Goal: Information Seeking & Learning: Check status

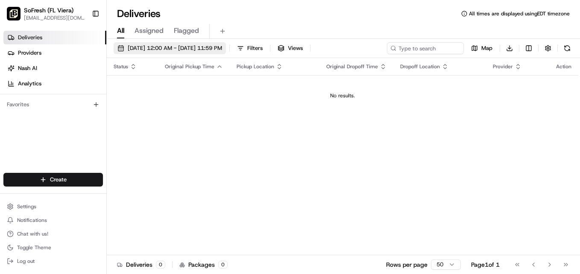
click at [151, 45] on span "08/17/2025 12:00 AM - 08/17/2025 11:59 PM" at bounding box center [175, 48] width 94 height 8
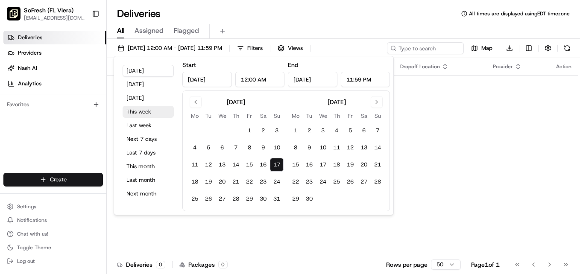
click at [142, 110] on button "This week" at bounding box center [148, 112] width 51 height 12
type input "Aug 11, 2025"
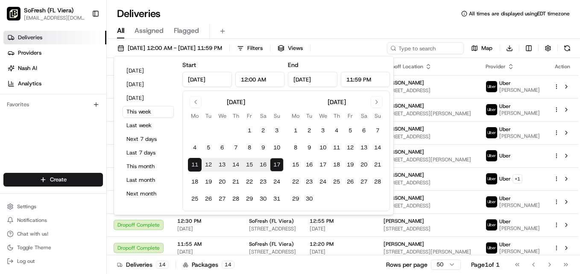
click at [377, 19] on div "Deliveries All times are displayed using EDT timezone" at bounding box center [343, 14] width 473 height 14
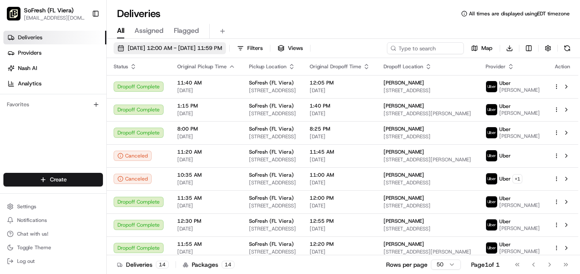
click at [152, 46] on span "08/11/2025 12:00 AM - 08/17/2025 11:59 PM" at bounding box center [175, 48] width 94 height 8
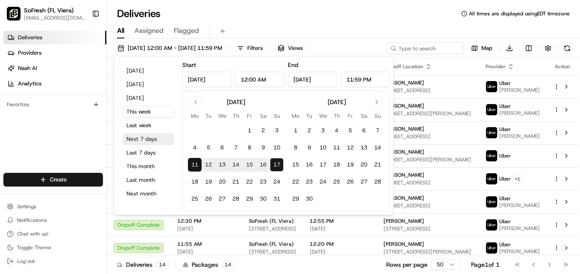
click at [132, 136] on button "Next 7 days" at bounding box center [148, 139] width 51 height 12
type input "Aug 17, 2025"
type input "Aug 24, 2025"
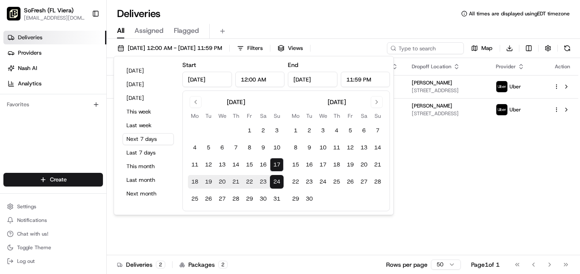
click at [163, 232] on div "Status Original Pickup Time Pickup Location Original Dropoff Time Dropoff Locat…" at bounding box center [342, 156] width 471 height 197
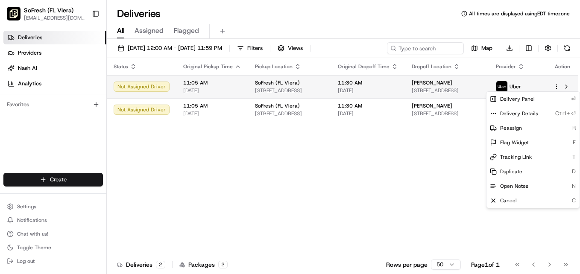
click at [556, 86] on html "SoFresh (FL Viera) sf026@sofresh.com Toggle Sidebar Deliveries Providers Nash A…" at bounding box center [290, 137] width 580 height 274
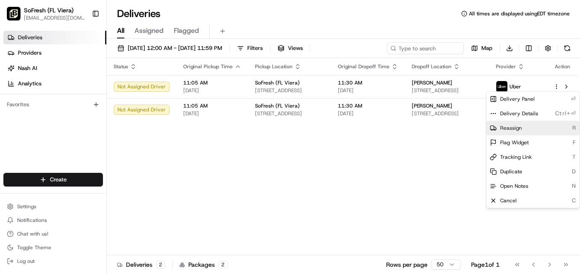
click at [513, 126] on span "Reassign" at bounding box center [511, 128] width 22 height 7
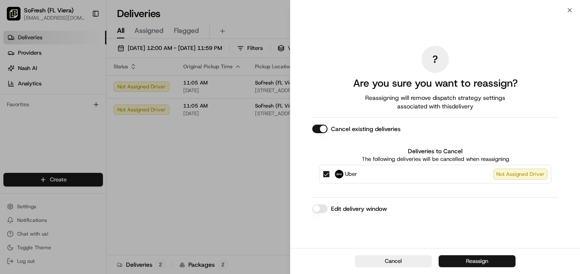
click at [454, 258] on button "Reassign" at bounding box center [477, 261] width 77 height 12
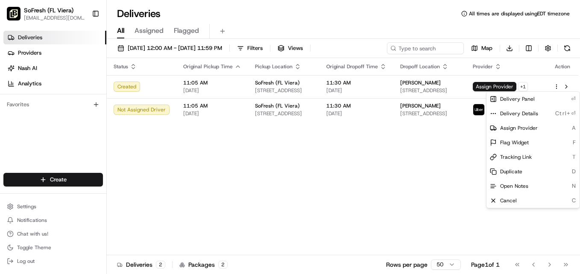
click at [417, 193] on div "Status Original Pickup Time Pickup Location Original Dropoff Time Dropoff Locat…" at bounding box center [342, 156] width 471 height 197
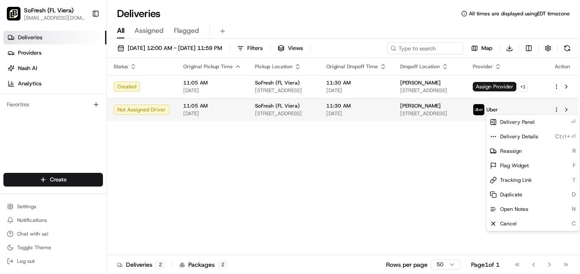
click at [555, 109] on html "SoFresh (FL Viera) sf026@sofresh.com Toggle Sidebar Deliveries Providers Nash A…" at bounding box center [290, 137] width 580 height 274
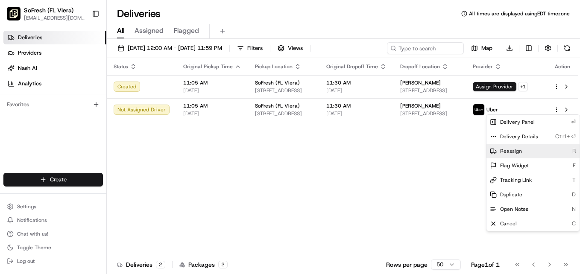
click at [530, 151] on div "Reassign R" at bounding box center [532, 151] width 93 height 15
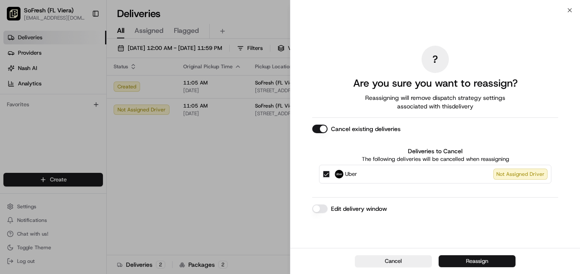
click at [472, 259] on button "Reassign" at bounding box center [477, 261] width 77 height 12
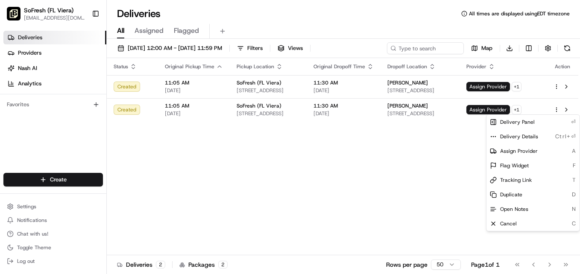
click at [409, 199] on div "Status Original Pickup Time Pickup Location Original Dropoff Time Dropoff Locat…" at bounding box center [342, 156] width 471 height 197
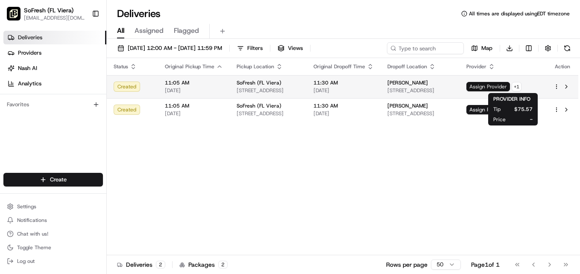
click at [501, 87] on span "Assign Provider" at bounding box center [488, 86] width 44 height 9
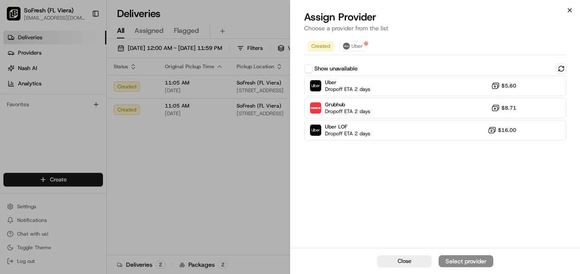
click at [566, 10] on icon "button" at bounding box center [569, 10] width 7 height 7
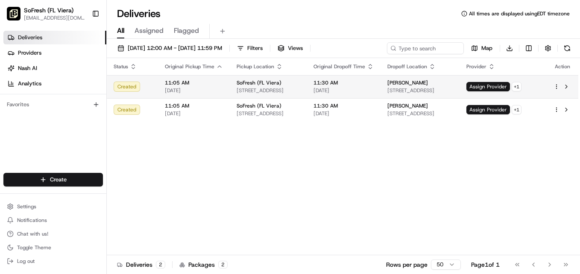
click at [557, 86] on html "SoFresh (FL Viera) sf026@sofresh.com Toggle Sidebar Deliveries Providers Nash A…" at bounding box center [290, 137] width 580 height 274
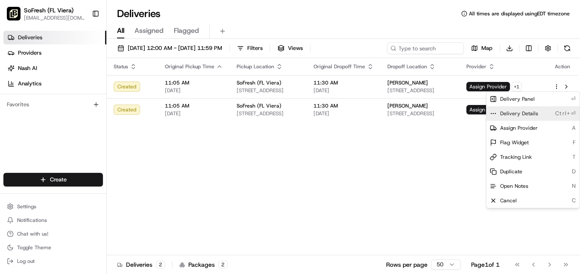
click at [527, 111] on span "Delivery Details" at bounding box center [519, 113] width 38 height 7
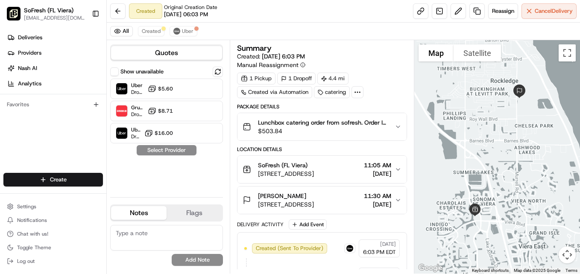
click at [174, 230] on textarea at bounding box center [166, 238] width 113 height 26
type textarea "Store will use its own driver."
click at [190, 260] on button "Add Note" at bounding box center [197, 260] width 51 height 12
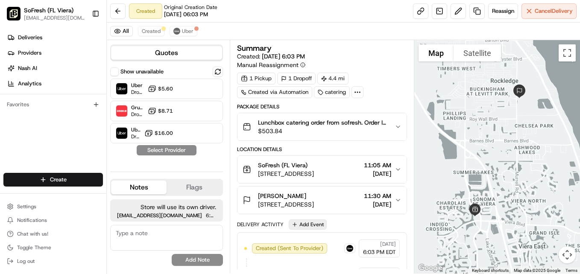
click at [307, 223] on button "Add Event" at bounding box center [308, 225] width 38 height 10
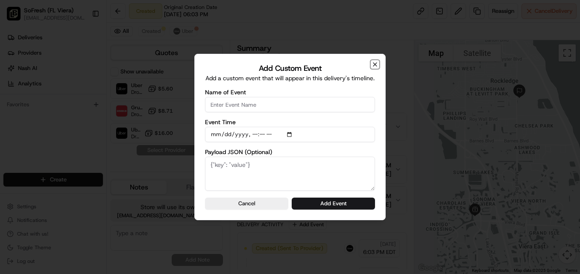
click at [375, 61] on icon "button" at bounding box center [375, 64] width 7 height 7
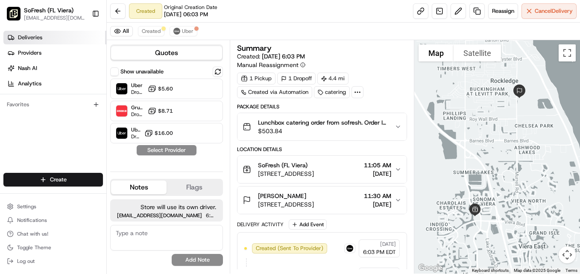
click at [50, 35] on link "Deliveries" at bounding box center [54, 38] width 103 height 14
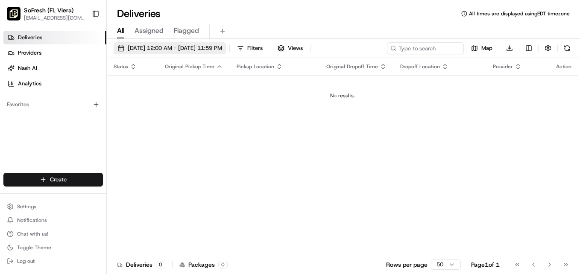
click at [149, 49] on span "08/17/2025 12:00 AM - 08/17/2025 11:59 PM" at bounding box center [175, 48] width 94 height 8
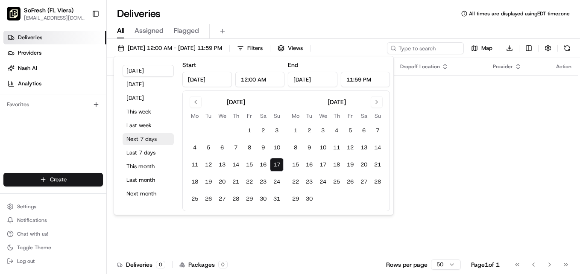
click at [143, 139] on button "Next 7 days" at bounding box center [148, 139] width 51 height 12
type input "Aug 24, 2025"
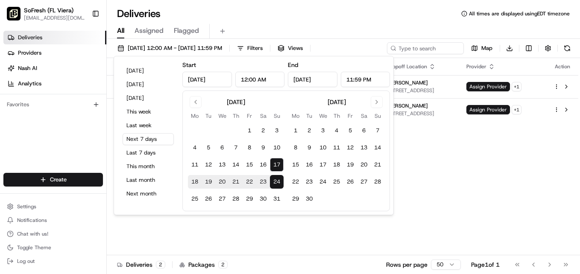
click at [405, 188] on div "Status Original Pickup Time Pickup Location Original Dropoff Time Dropoff Locat…" at bounding box center [342, 156] width 471 height 197
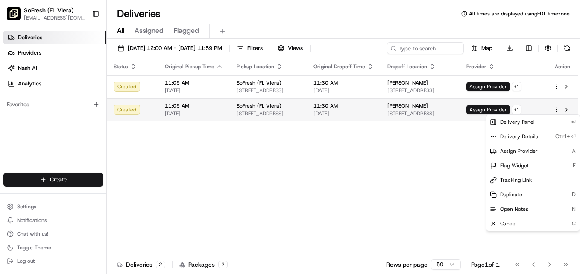
click at [554, 111] on html "SoFresh (FL Viera) sf026@sofresh.com Toggle Sidebar Deliveries Providers Nash A…" at bounding box center [290, 137] width 580 height 274
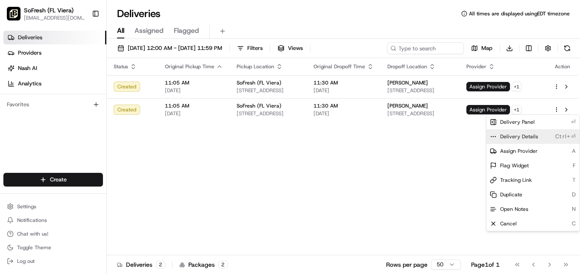
click at [527, 135] on span "Delivery Details" at bounding box center [519, 136] width 38 height 7
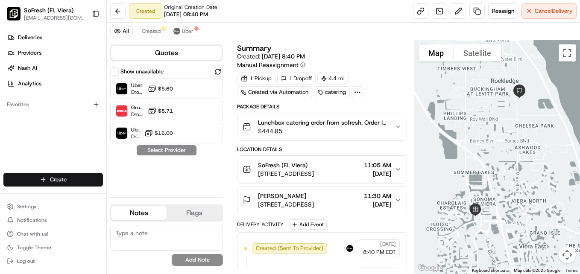
click at [199, 232] on textarea at bounding box center [166, 238] width 113 height 26
type textarea "Store will use its own driver."
click at [187, 260] on button "Add Note" at bounding box center [197, 260] width 51 height 12
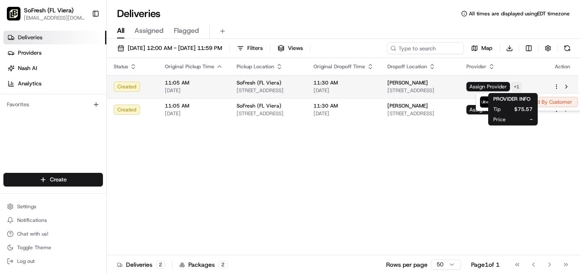
click at [536, 84] on html "SoFresh (FL Viera) sf026@sofresh.com Toggle Sidebar Deliveries Providers Nash A…" at bounding box center [290, 137] width 580 height 274
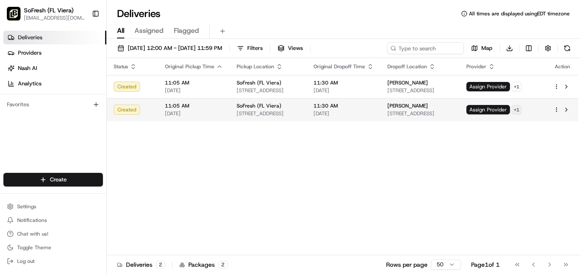
drag, startPoint x: 527, startPoint y: 162, endPoint x: 536, endPoint y: 109, distance: 53.6
click at [536, 109] on html "SoFresh (FL Viera) sf026@sofresh.com Toggle Sidebar Deliveries Providers Nash A…" at bounding box center [290, 137] width 580 height 274
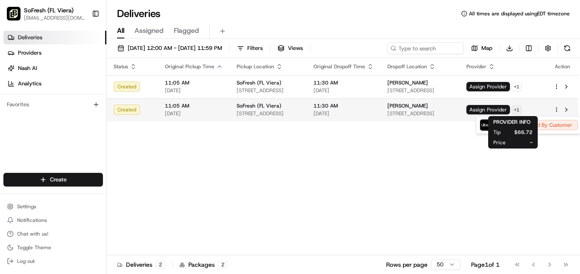
click at [536, 109] on html "SoFresh (FL Viera) sf026@sofresh.com Toggle Sidebar Deliveries Providers Nash A…" at bounding box center [290, 137] width 580 height 274
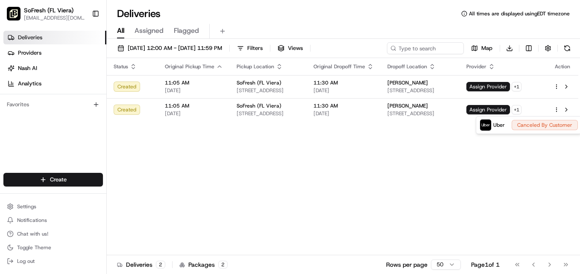
click at [479, 194] on html "SoFresh (FL Viera) sf026@sofresh.com Toggle Sidebar Deliveries Providers Nash A…" at bounding box center [290, 137] width 580 height 274
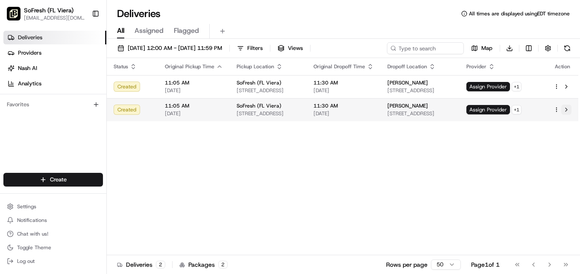
click at [565, 110] on button at bounding box center [566, 110] width 10 height 10
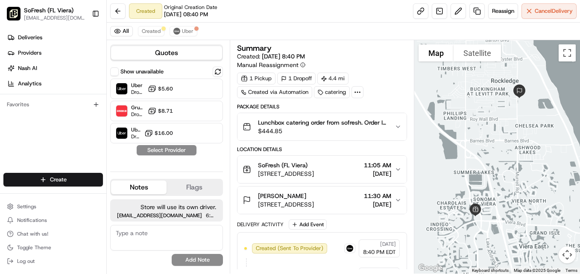
click at [355, 94] on icon at bounding box center [358, 92] width 8 height 8
click at [370, 48] on div "Summary" at bounding box center [322, 48] width 170 height 8
click at [542, 6] on button "Cancel Delivery" at bounding box center [548, 10] width 55 height 15
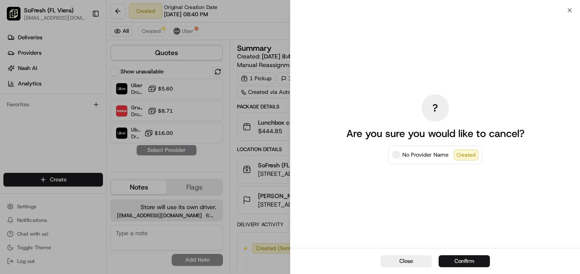
click at [448, 257] on button "Confirm" at bounding box center [464, 261] width 51 height 12
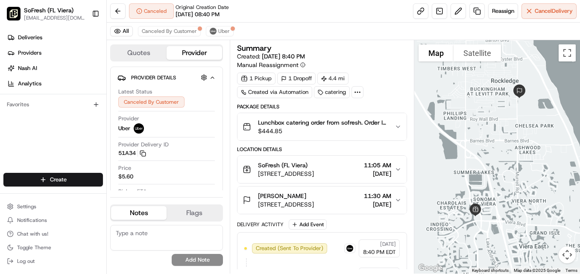
click at [154, 230] on textarea at bounding box center [166, 238] width 113 height 26
type textarea "Store will provide its own driver."
click at [187, 261] on button "Add Note" at bounding box center [197, 260] width 51 height 12
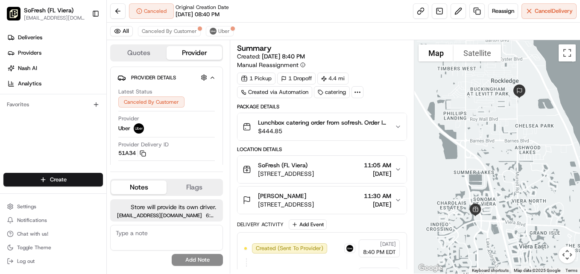
click at [143, 54] on button "Quotes" at bounding box center [139, 53] width 56 height 14
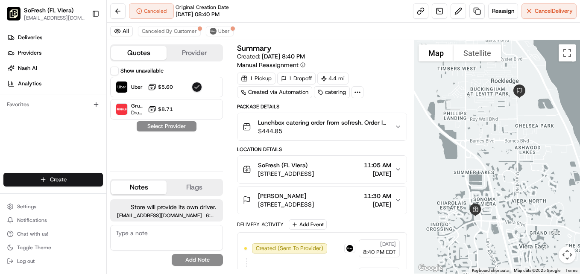
click at [208, 53] on button "Provider" at bounding box center [195, 53] width 56 height 14
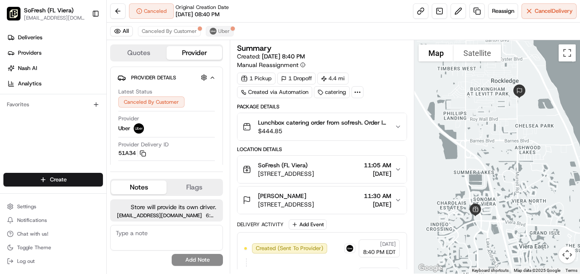
click at [224, 32] on span "Uber" at bounding box center [224, 31] width 12 height 7
click at [303, 29] on div "All Canceled By Customer Uber" at bounding box center [343, 32] width 473 height 18
click at [223, 32] on span "Uber" at bounding box center [224, 31] width 12 height 7
click at [220, 30] on span "Uber" at bounding box center [224, 31] width 12 height 7
click at [224, 28] on span "Uber" at bounding box center [224, 31] width 12 height 7
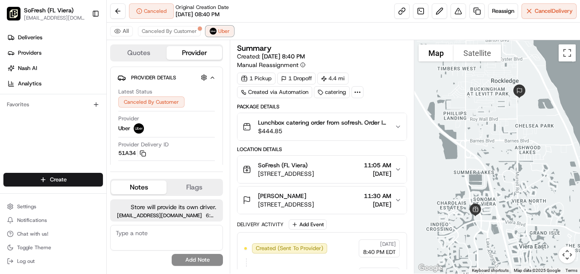
click at [266, 27] on div "All Canceled By Customer Uber" at bounding box center [343, 32] width 473 height 18
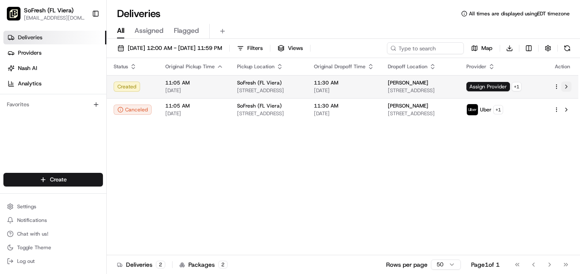
click at [568, 87] on button at bounding box center [566, 87] width 10 height 10
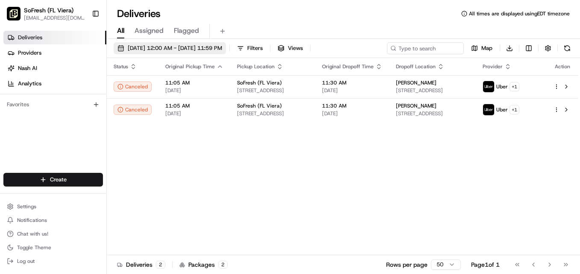
click at [143, 45] on span "08/17/2025 12:00 AM - 08/24/2025 11:59 PM" at bounding box center [175, 48] width 94 height 8
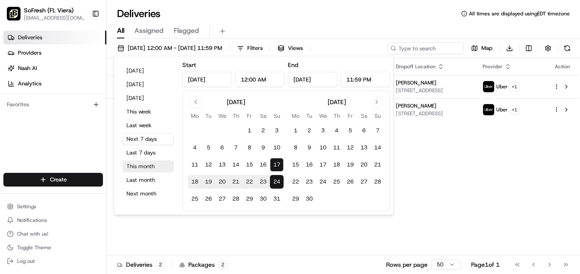
click at [139, 166] on button "This month" at bounding box center [148, 167] width 51 height 12
type input "Aug 1, 2025"
type input "Aug 31, 2025"
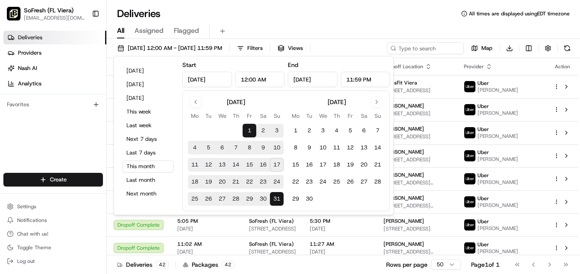
click at [317, 15] on div "Deliveries All times are displayed using EDT timezone" at bounding box center [343, 14] width 473 height 14
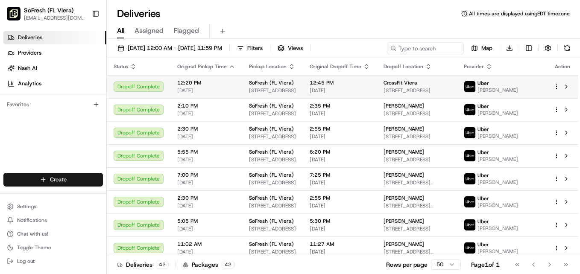
click at [417, 85] on span "CrossFit Viera" at bounding box center [401, 82] width 34 height 7
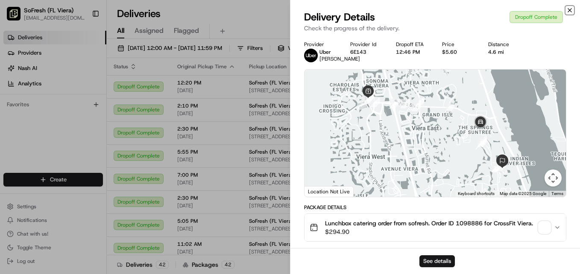
click at [571, 10] on icon "button" at bounding box center [569, 10] width 7 height 7
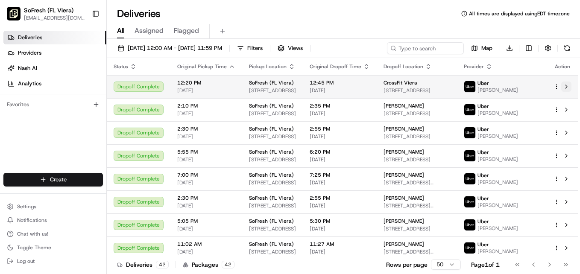
click at [568, 88] on button at bounding box center [566, 87] width 10 height 10
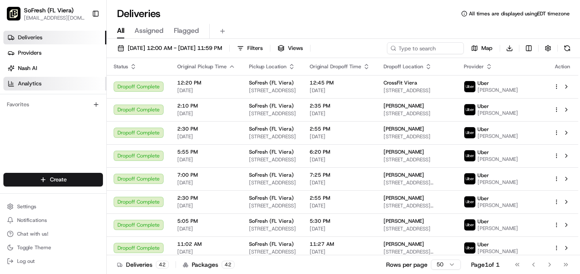
click at [50, 81] on link "Analytics" at bounding box center [54, 84] width 103 height 14
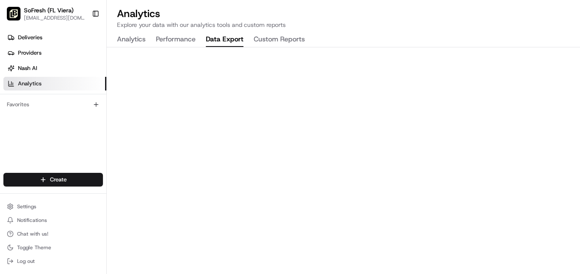
click at [219, 38] on button "Data Export" at bounding box center [225, 39] width 38 height 15
click at [297, 39] on button "Custom Reports" at bounding box center [279, 39] width 51 height 15
click at [182, 41] on button "Performance" at bounding box center [176, 39] width 40 height 15
click at [29, 36] on span "Deliveries" at bounding box center [30, 38] width 24 height 8
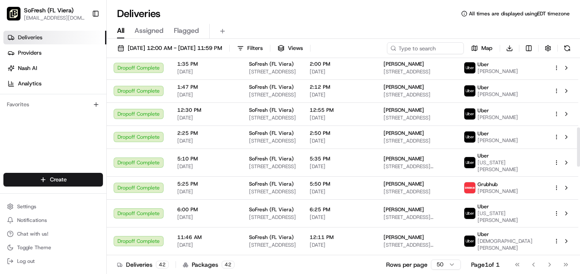
scroll to position [372, 0]
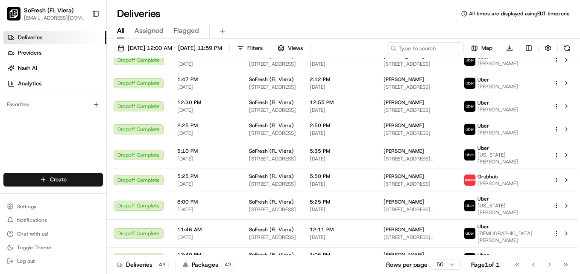
click at [280, 256] on div "Deliveries 42 Packages 42 Rows per page 50 Page 1 of 1 Go to first page Go to p…" at bounding box center [343, 264] width 473 height 19
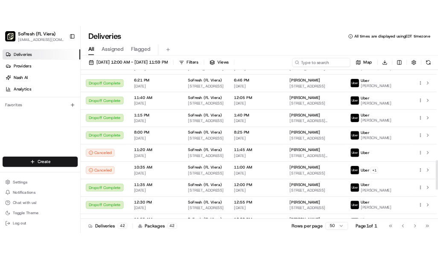
scroll to position [603, 0]
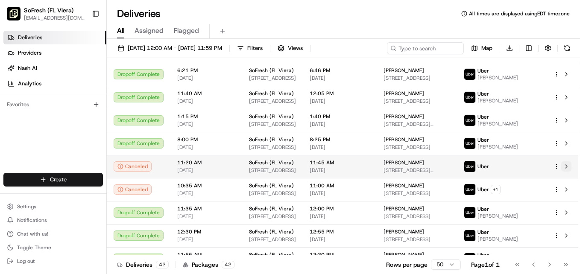
click at [569, 161] on button at bounding box center [566, 166] width 10 height 10
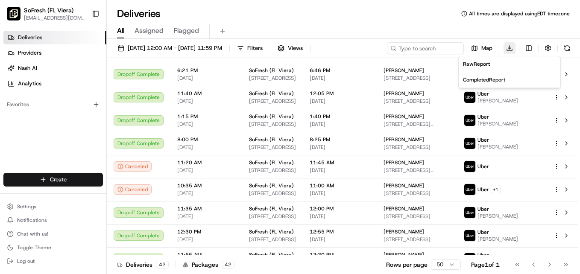
click at [511, 47] on html "SoFresh (FL Viera) sf026@sofresh.com Toggle Sidebar Deliveries Providers Nash A…" at bounding box center [290, 137] width 580 height 274
click at [487, 81] on span "Completed Report" at bounding box center [484, 79] width 42 height 7
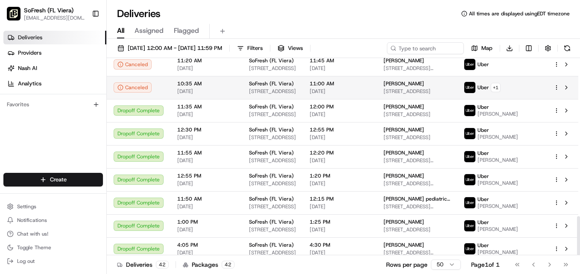
scroll to position [798, 0]
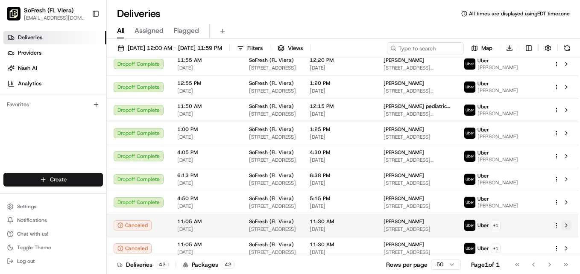
click at [566, 220] on button at bounding box center [566, 225] width 10 height 10
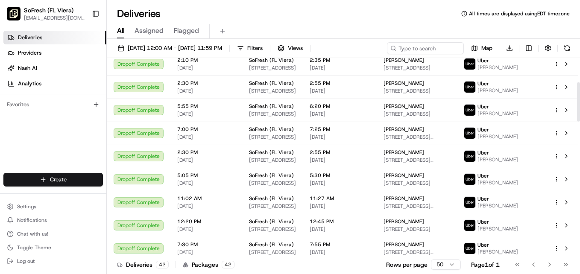
scroll to position [0, 0]
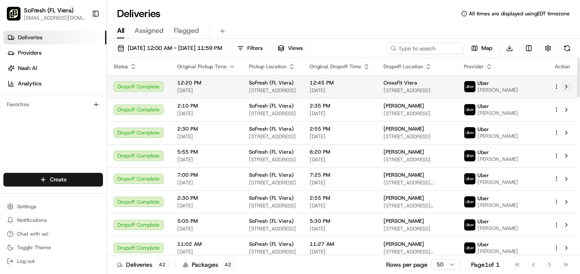
click at [565, 85] on button at bounding box center [566, 87] width 10 height 10
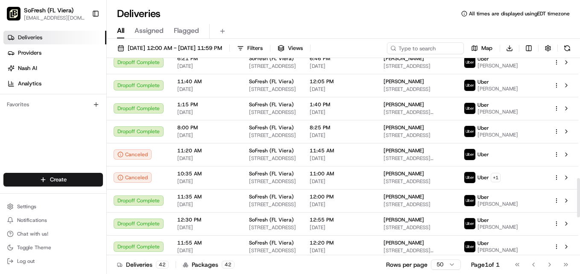
scroll to position [619, 0]
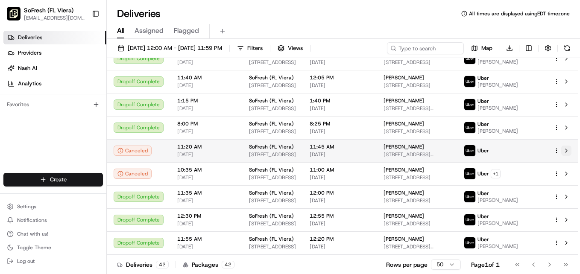
click at [566, 146] on button at bounding box center [566, 151] width 10 height 10
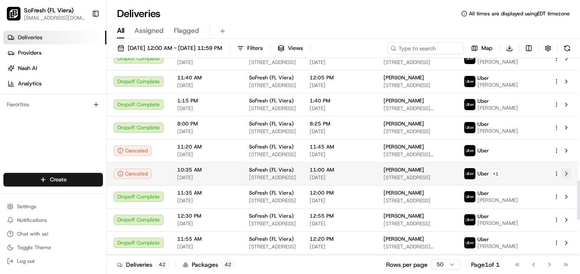
click at [565, 169] on button at bounding box center [566, 174] width 10 height 10
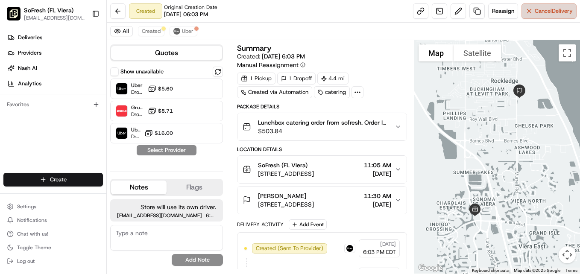
click at [545, 15] on button "Cancel Delivery" at bounding box center [548, 10] width 55 height 15
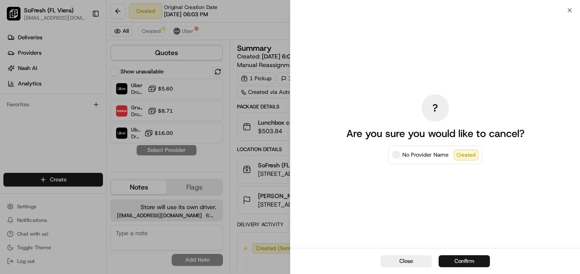
click at [459, 257] on button "Confirm" at bounding box center [464, 261] width 51 height 12
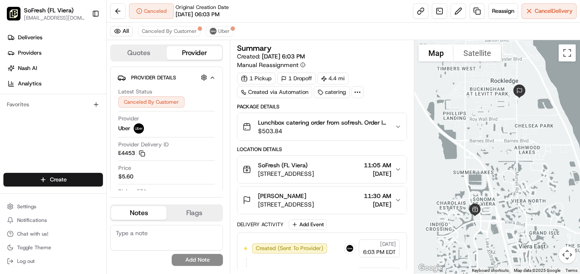
click at [161, 234] on textarea at bounding box center [166, 238] width 113 height 26
type textarea "Store will use its own driver."
click at [183, 260] on button "Add Note" at bounding box center [197, 260] width 51 height 12
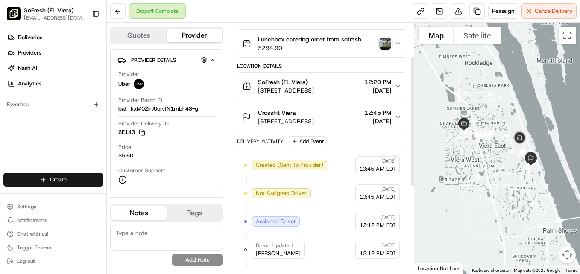
scroll to position [67, 0]
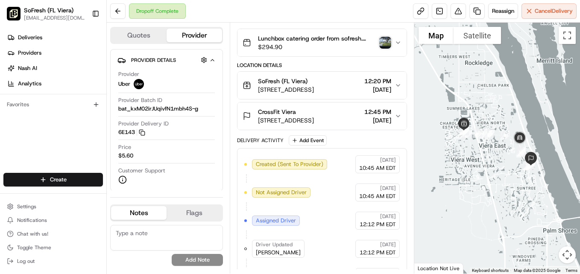
click at [402, 41] on button "Lunchbox catering order from sofresh. Order ID 1098886 for CrossFit Viera. $294…" at bounding box center [321, 42] width 169 height 27
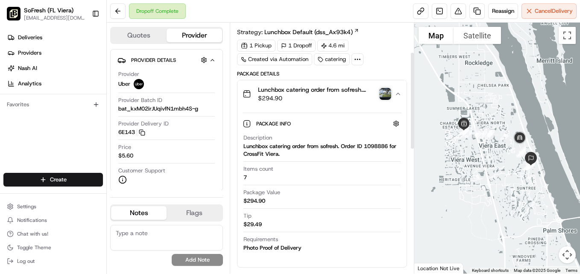
scroll to position [0, 0]
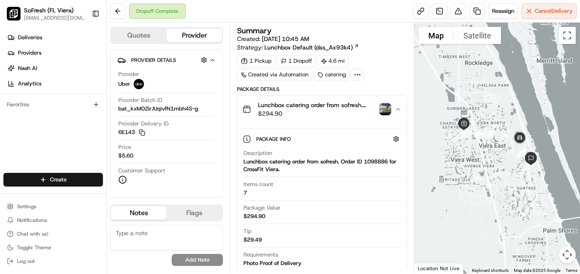
click at [400, 111] on icon "button" at bounding box center [398, 109] width 7 height 7
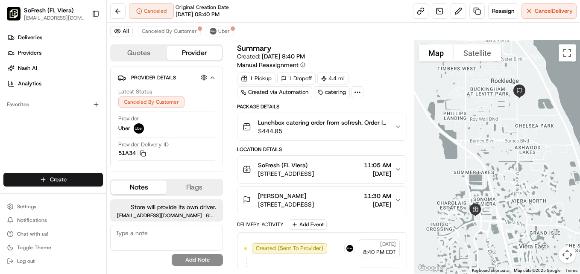
click at [395, 169] on icon "button" at bounding box center [398, 169] width 7 height 7
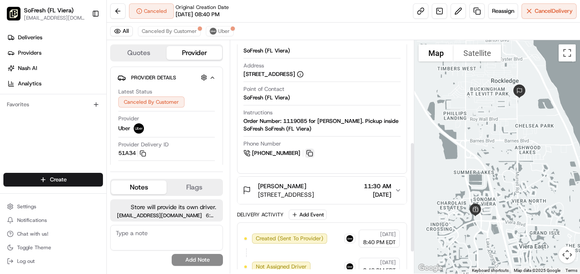
scroll to position [224, 0]
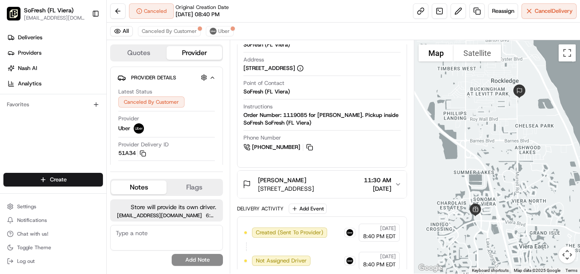
click at [401, 185] on icon "button" at bounding box center [398, 184] width 7 height 7
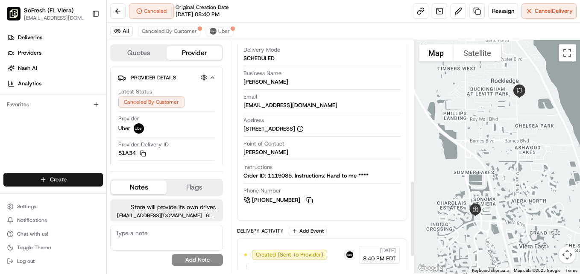
scroll to position [432, 0]
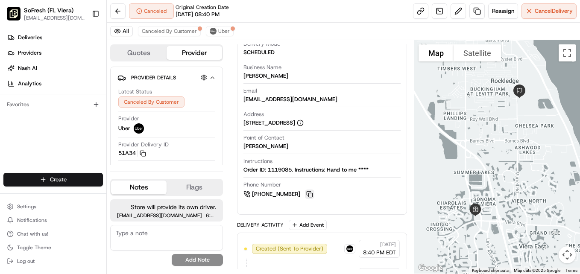
click at [309, 195] on button at bounding box center [309, 194] width 9 height 9
click at [308, 194] on button at bounding box center [309, 194] width 9 height 9
drag, startPoint x: 322, startPoint y: 100, endPoint x: 244, endPoint y: 100, distance: 77.3
click at [244, 100] on div "[EMAIL_ADDRESS][DOMAIN_NAME]" at bounding box center [290, 100] width 94 height 8
copy div "[EMAIL_ADDRESS][DOMAIN_NAME]"
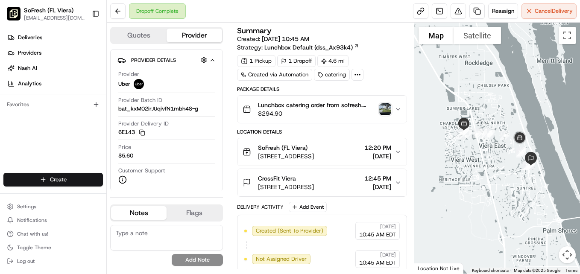
click at [400, 181] on icon "button" at bounding box center [398, 182] width 7 height 7
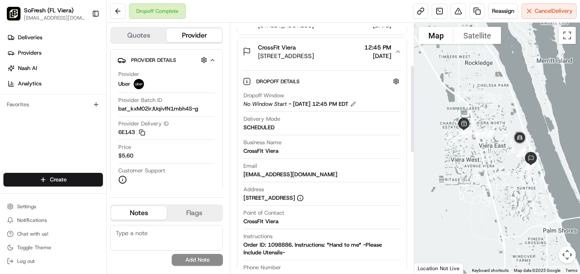
scroll to position [132, 0]
click at [400, 181] on div "Email [EMAIL_ADDRESS][DOMAIN_NAME]" at bounding box center [321, 172] width 157 height 20
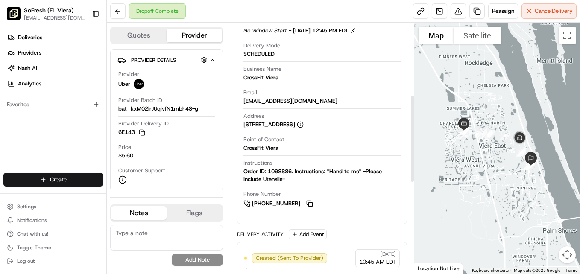
scroll to position [205, 0]
click at [308, 203] on button at bounding box center [309, 202] width 9 height 9
click at [310, 202] on button at bounding box center [309, 202] width 9 height 9
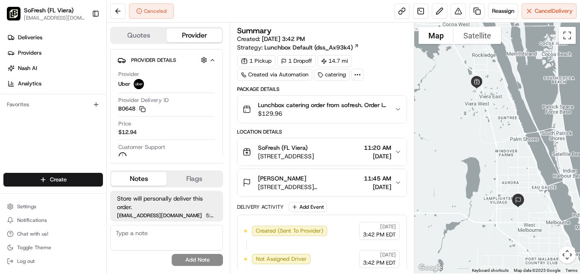
click at [398, 181] on icon "button" at bounding box center [398, 182] width 7 height 7
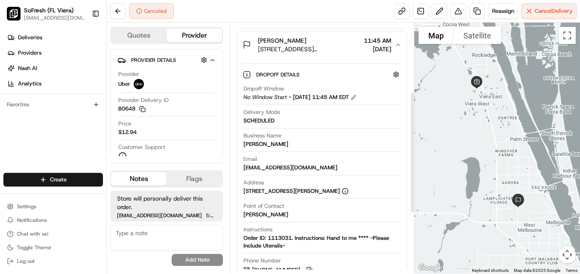
scroll to position [142, 0]
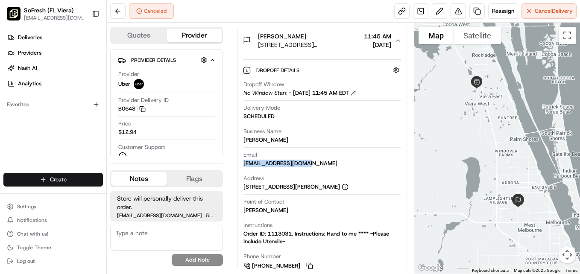
drag, startPoint x: 300, startPoint y: 164, endPoint x: 243, endPoint y: 163, distance: 56.4
click at [243, 163] on div "[EMAIL_ADDRESS][DOMAIN_NAME]" at bounding box center [290, 164] width 94 height 8
copy div "[EMAIL_ADDRESS][DOMAIN_NAME]"
click at [308, 265] on button at bounding box center [309, 265] width 9 height 9
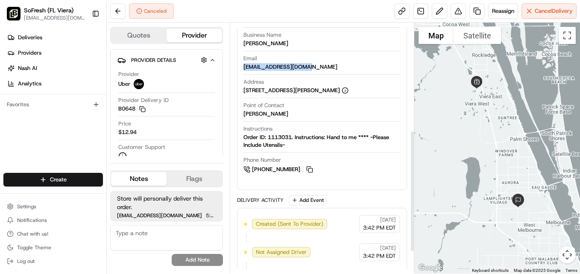
scroll to position [252, 0]
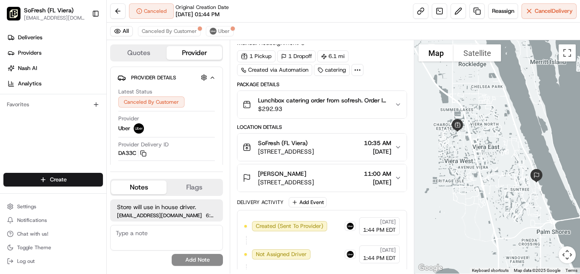
scroll to position [32, 0]
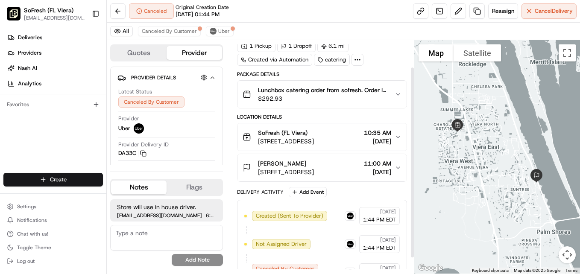
click at [397, 164] on button "[PERSON_NAME] [STREET_ADDRESS] 11:00 AM [DATE]" at bounding box center [321, 167] width 169 height 27
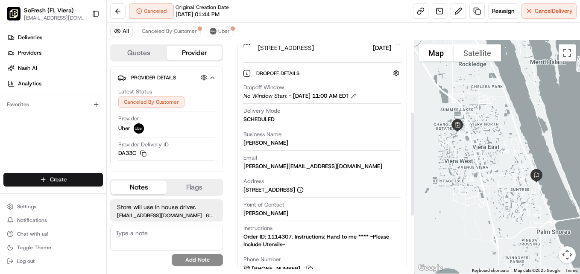
scroll to position [158, 0]
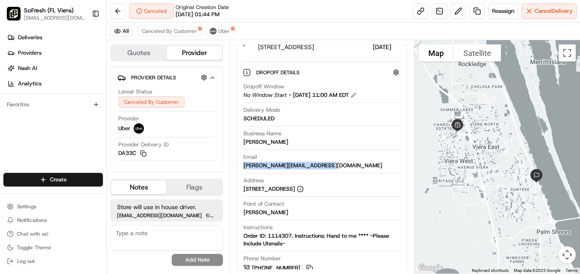
drag, startPoint x: 316, startPoint y: 165, endPoint x: 242, endPoint y: 167, distance: 73.9
click at [242, 167] on div "Dropoff Details Hidden ( 1 ) Dropoff Window No Window Start - [DATE] 11:00 AM E…" at bounding box center [321, 168] width 169 height 225
copy div "[PERSON_NAME][EMAIL_ADDRESS][DOMAIN_NAME]"
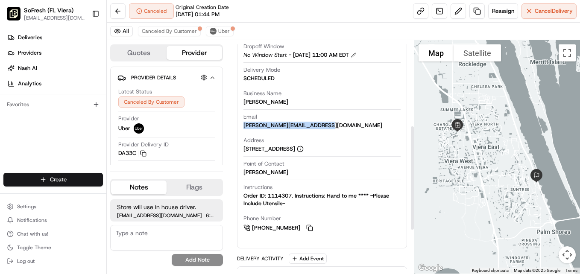
scroll to position [210, 0]
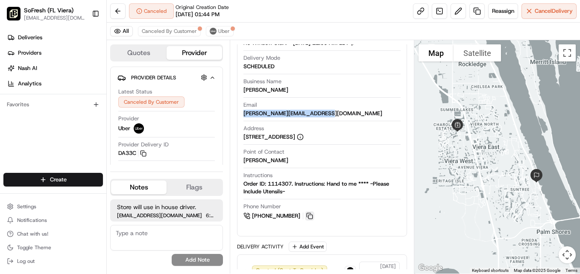
click at [309, 216] on button at bounding box center [309, 215] width 9 height 9
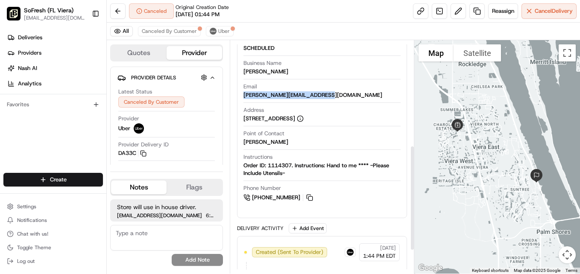
scroll to position [232, 0]
